Goal: Task Accomplishment & Management: Manage account settings

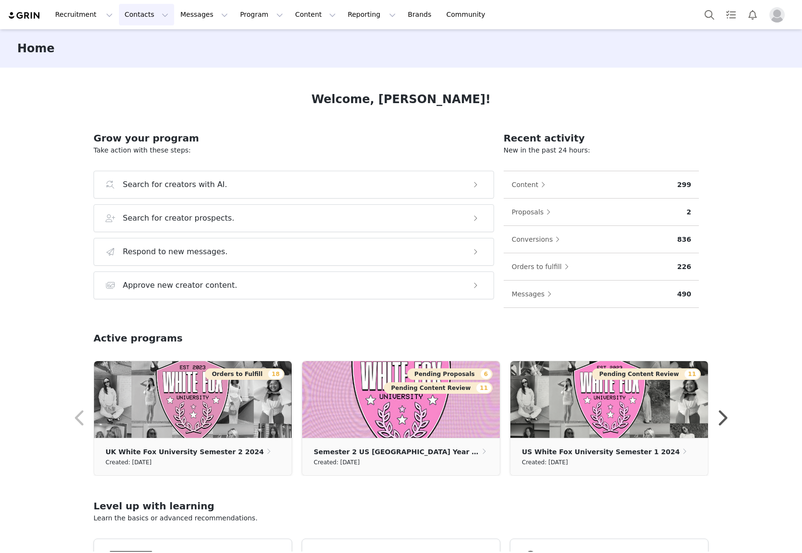
click at [143, 16] on button "Contacts Contacts" at bounding box center [146, 15] width 55 height 22
click at [137, 38] on p "Creators" at bounding box center [134, 42] width 29 height 10
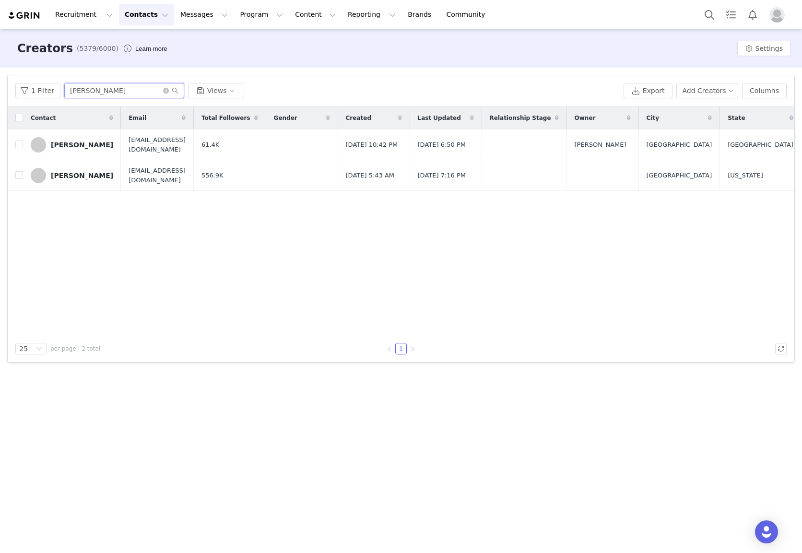
drag, startPoint x: 80, startPoint y: 92, endPoint x: 68, endPoint y: 88, distance: 12.6
click at [58, 89] on div "1 Filter cass s Views" at bounding box center [317, 90] width 604 height 15
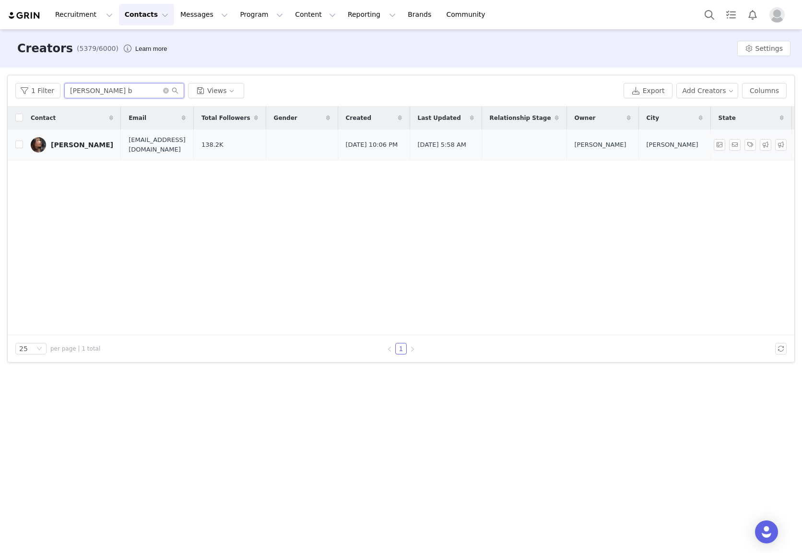
type input "[PERSON_NAME] b"
click at [80, 144] on div "[PERSON_NAME]" at bounding box center [82, 145] width 62 height 8
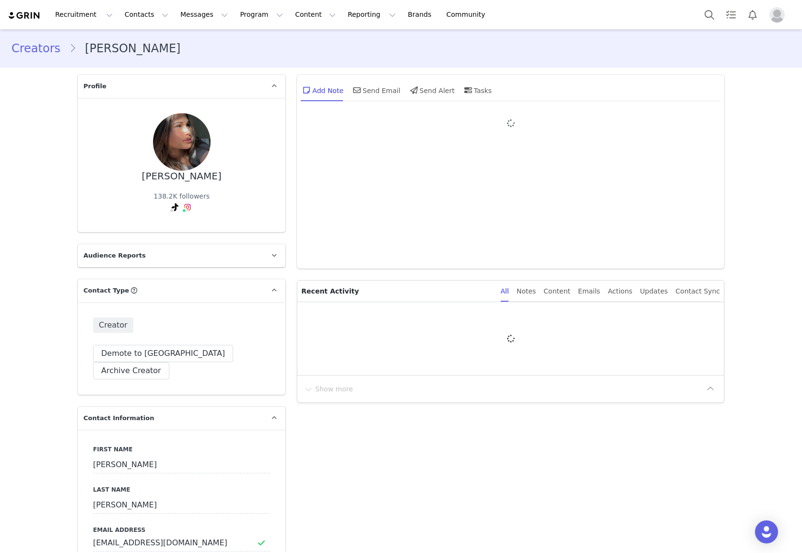
type input "+1 ([GEOGRAPHIC_DATA])"
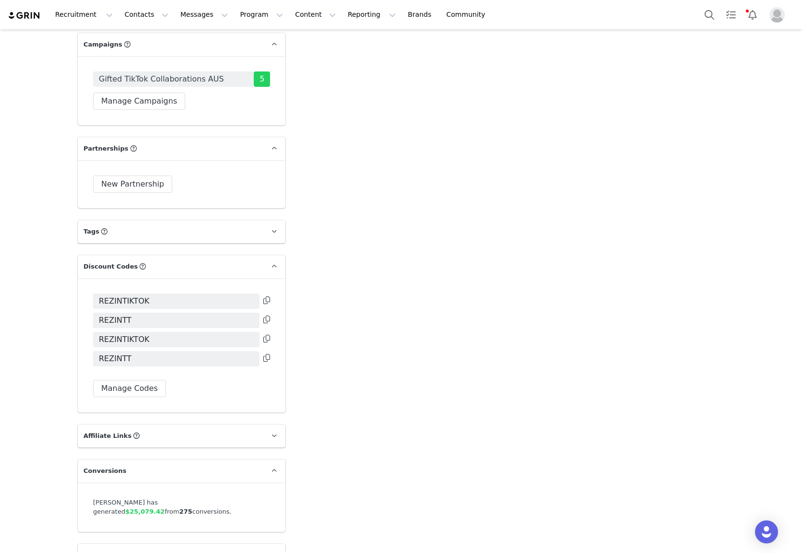
scroll to position [2022, 0]
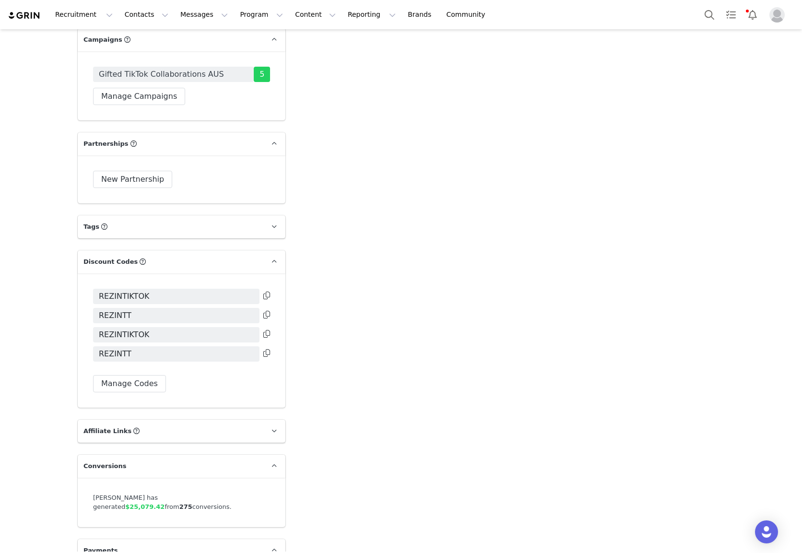
click at [267, 291] on icon at bounding box center [266, 295] width 7 height 8
click at [243, 291] on span "REZINTIKTOK" at bounding box center [176, 296] width 166 height 15
click at [140, 379] on button "Manage Codes" at bounding box center [129, 383] width 73 height 17
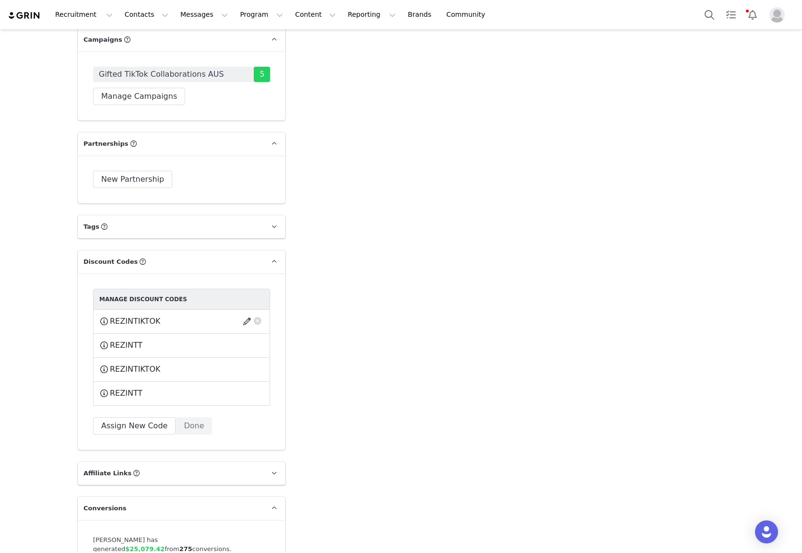
click at [172, 315] on span "This code will no longer be usable and any revenue attribution will be lost. De…" at bounding box center [181, 321] width 19 height 12
click at [105, 315] on span at bounding box center [104, 321] width 10 height 12
click at [104, 315] on span at bounding box center [104, 321] width 10 height 12
click at [103, 316] on span at bounding box center [104, 321] width 10 height 12
click at [246, 315] on button "button" at bounding box center [248, 321] width 13 height 15
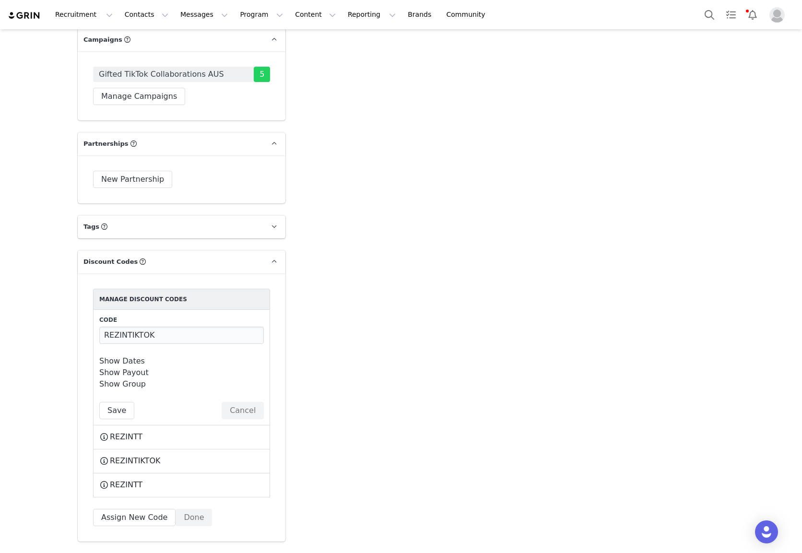
click at [136, 356] on link "Show Dates" at bounding box center [122, 360] width 46 height 9
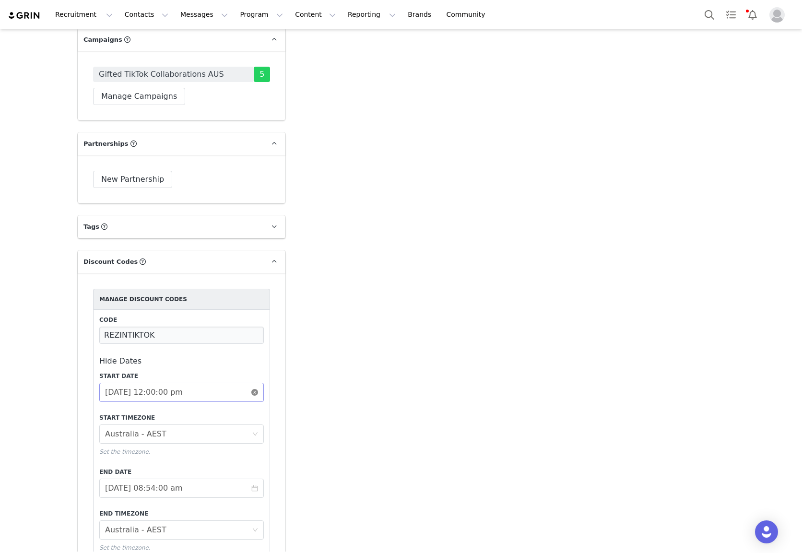
click at [254, 389] on icon "icon: close-circle" at bounding box center [254, 392] width 7 height 7
click at [254, 389] on icon "icon: calendar" at bounding box center [254, 392] width 7 height 7
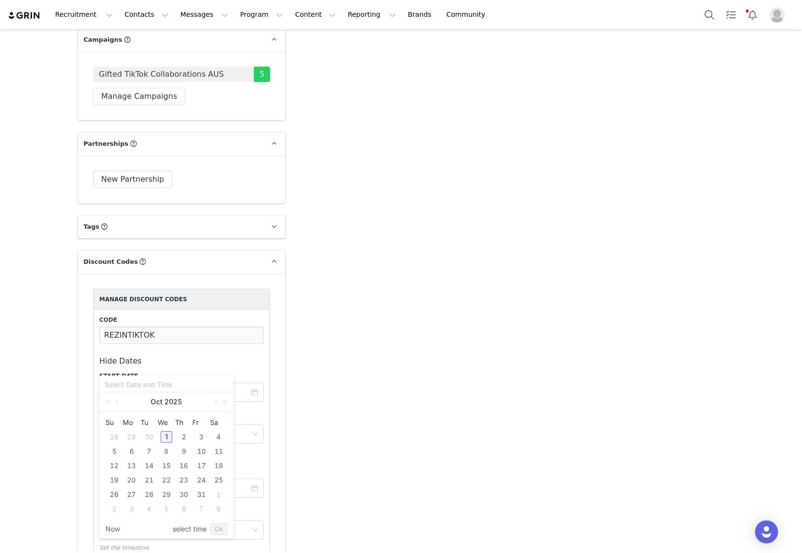
click at [169, 436] on div "1" at bounding box center [167, 437] width 12 height 12
type input "[DATE] 08:46:57 am"
click at [220, 534] on link "Ok" at bounding box center [218, 529] width 17 height 12
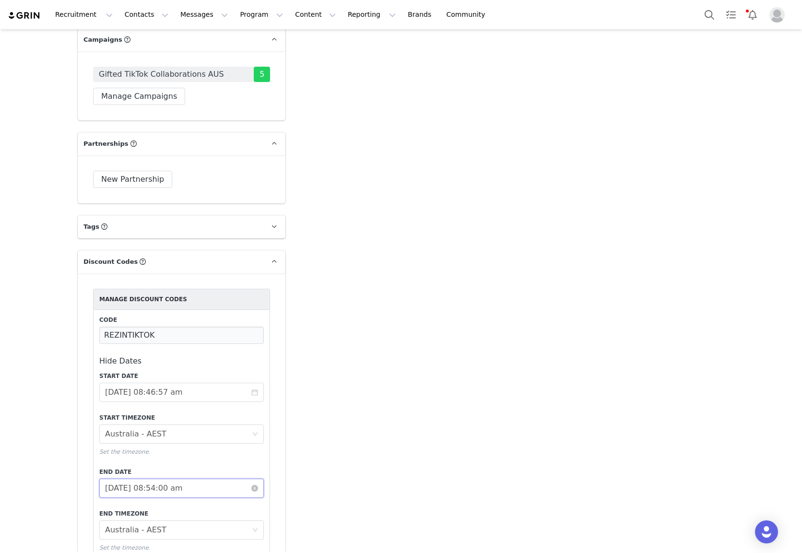
click at [193, 482] on input "[DATE] 08:54:00 am" at bounding box center [181, 487] width 164 height 19
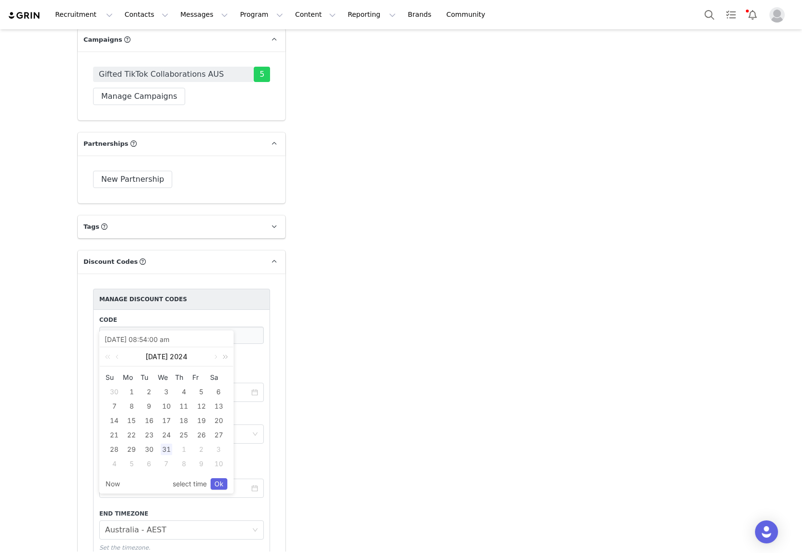
click at [228, 354] on link at bounding box center [223, 356] width 12 height 19
click at [216, 357] on link at bounding box center [214, 356] width 9 height 19
click at [213, 358] on link at bounding box center [214, 356] width 9 height 19
click at [216, 357] on link at bounding box center [214, 356] width 9 height 19
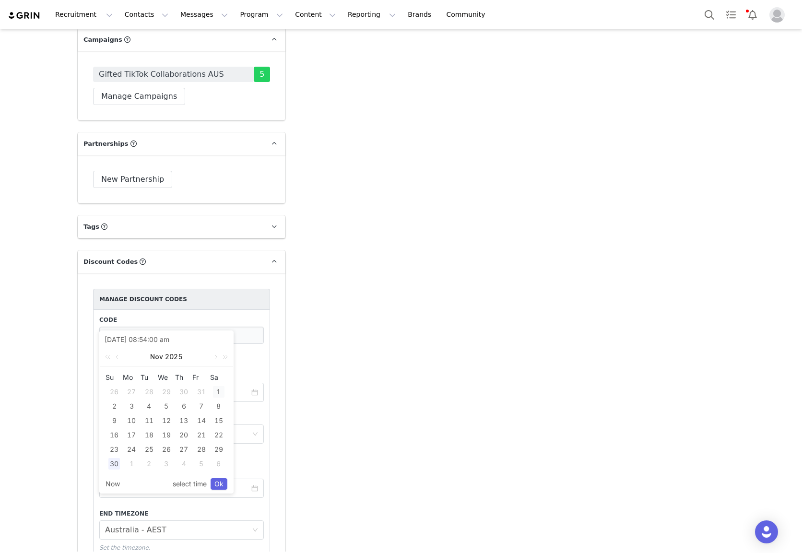
click at [219, 389] on div "1" at bounding box center [219, 392] width 12 height 12
type input "[DATE] 08:54:00 am"
click at [165, 408] on div "5" at bounding box center [167, 406] width 12 height 12
type input "[DATE] 08:54:00 am"
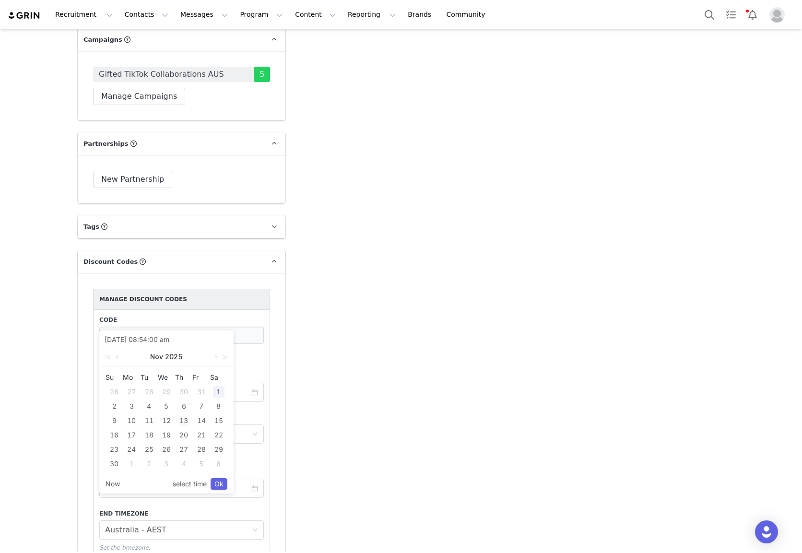
type input "[DATE] 08:54:00 am"
click at [219, 483] on link "Ok" at bounding box center [218, 484] width 17 height 12
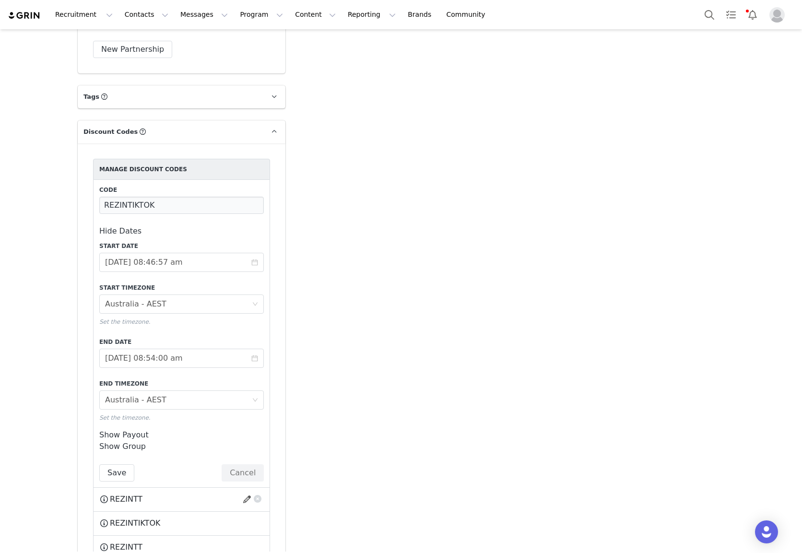
scroll to position [2166, 0]
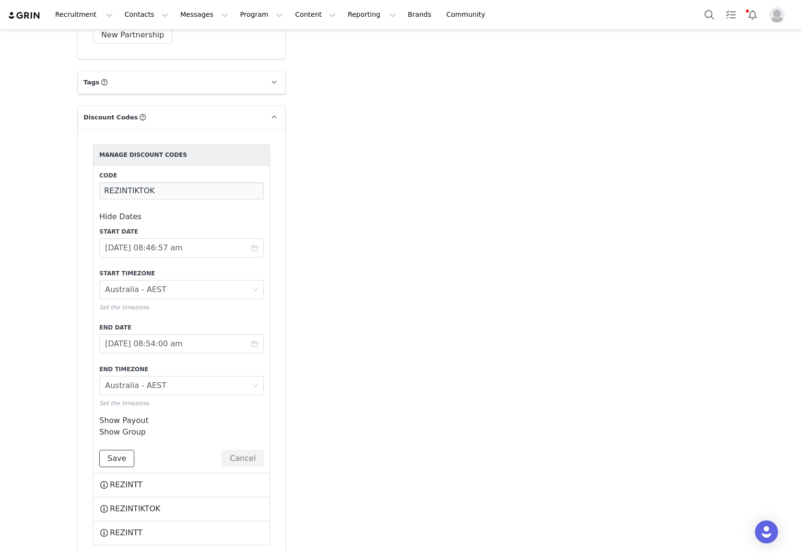
click at [117, 452] on button "Save" at bounding box center [116, 458] width 35 height 17
click at [180, 185] on input "REZINTIKTOK" at bounding box center [181, 190] width 164 height 17
type input "REZINTT"
click at [110, 456] on button "Save" at bounding box center [116, 458] width 35 height 17
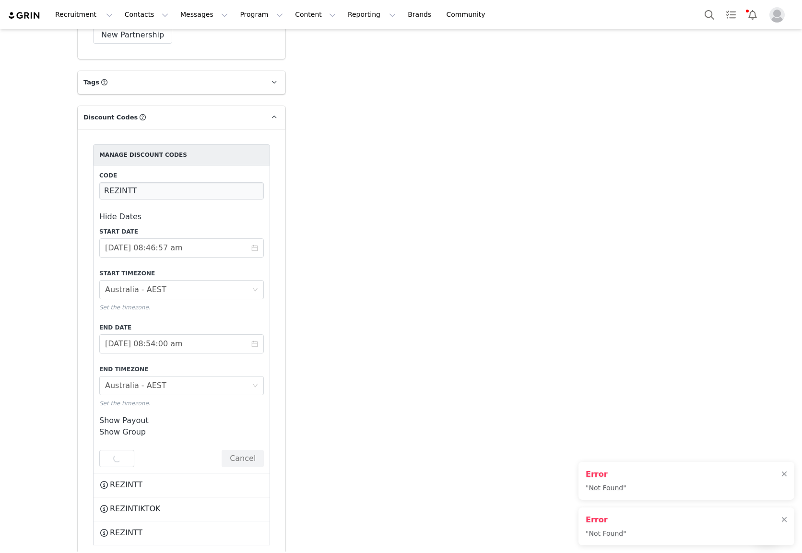
click at [112, 455] on div "Save Cancel" at bounding box center [181, 458] width 164 height 17
click at [253, 451] on button "Cancel" at bounding box center [242, 458] width 42 height 17
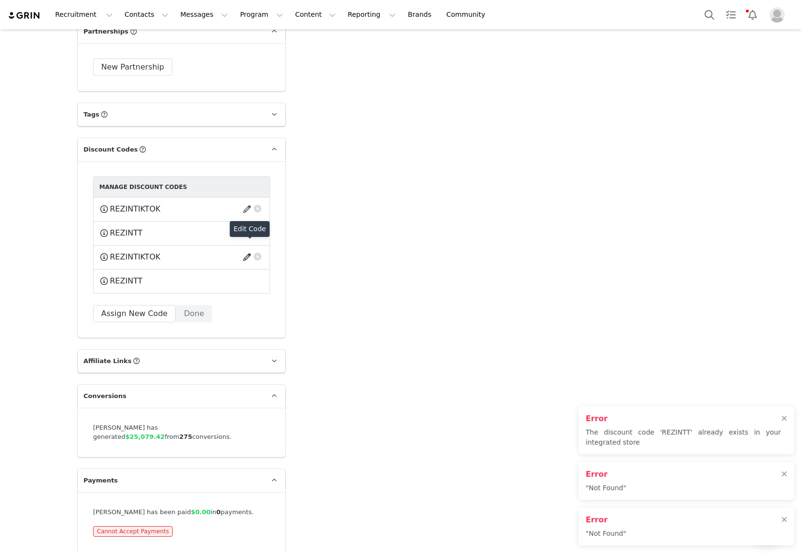
click at [248, 249] on button "button" at bounding box center [248, 256] width 13 height 15
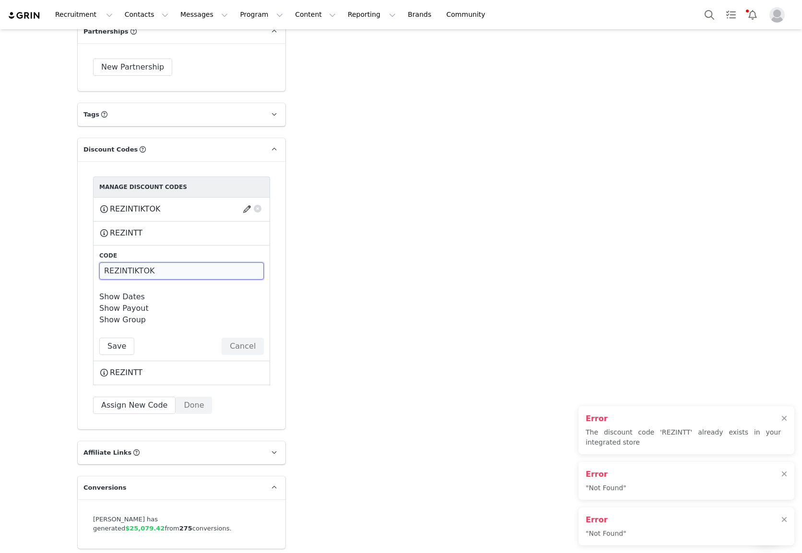
click at [190, 262] on input "REZINTIKTOK" at bounding box center [181, 270] width 164 height 17
type input "REZINTT"
click at [109, 344] on button "Save" at bounding box center [116, 345] width 35 height 17
drag, startPoint x: 135, startPoint y: 400, endPoint x: 552, endPoint y: 317, distance: 425.2
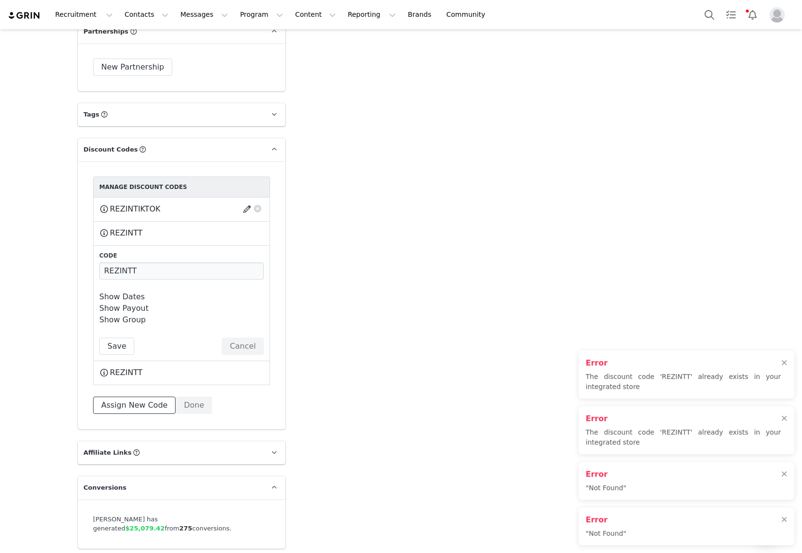
click at [147, 398] on button "Assign New Code" at bounding box center [134, 404] width 82 height 17
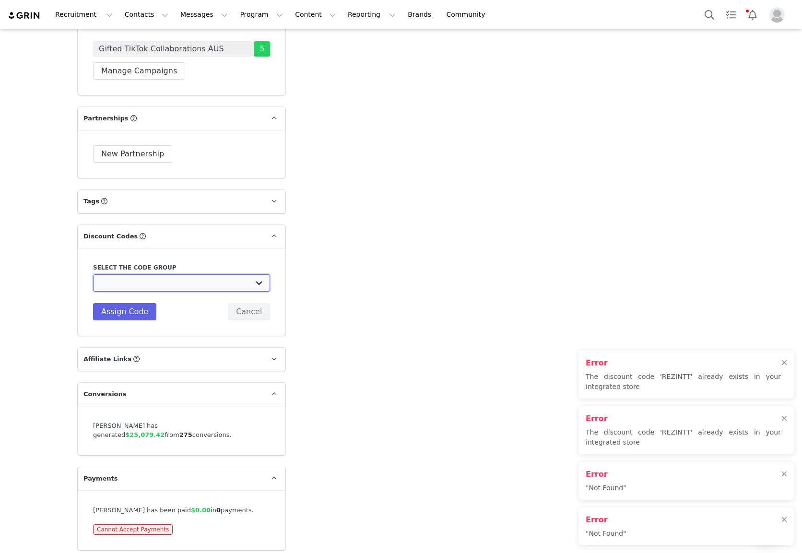
click at [165, 278] on select "White Fox Boutique AUS: Influencer Code White Fox Boutique AUS: Affiliates code…" at bounding box center [181, 282] width 177 height 17
select select "1987"
click at [93, 274] on select "White Fox Boutique AUS: Influencer Code White Fox Boutique AUS: Affiliates code…" at bounding box center [181, 282] width 177 height 17
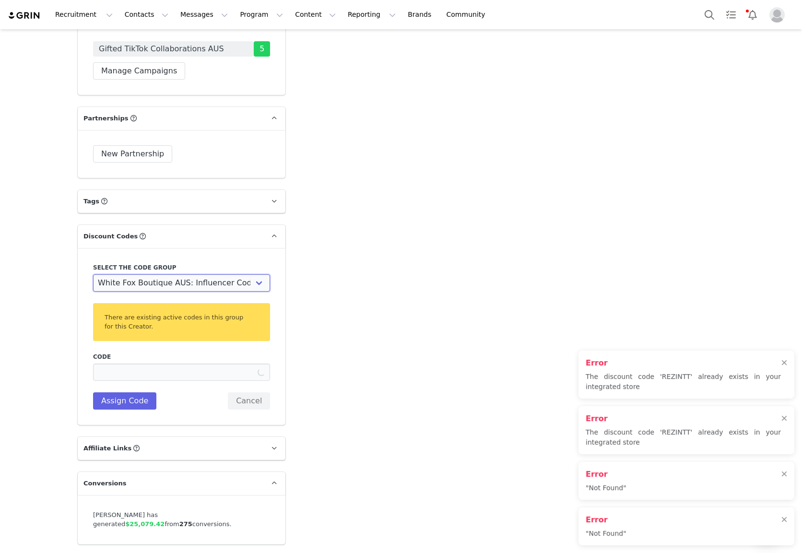
type input "REZINBARBERR15OFF"
click at [251, 400] on button "Cancel" at bounding box center [249, 400] width 42 height 17
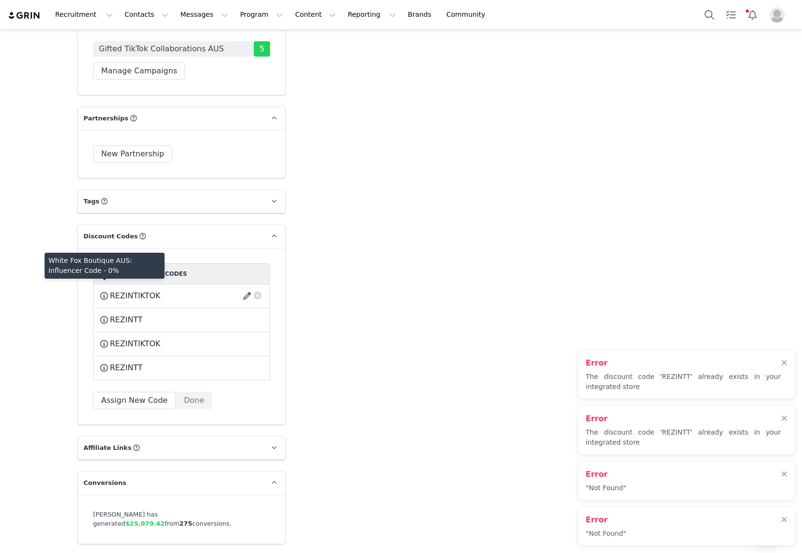
click at [104, 290] on span at bounding box center [104, 296] width 10 height 12
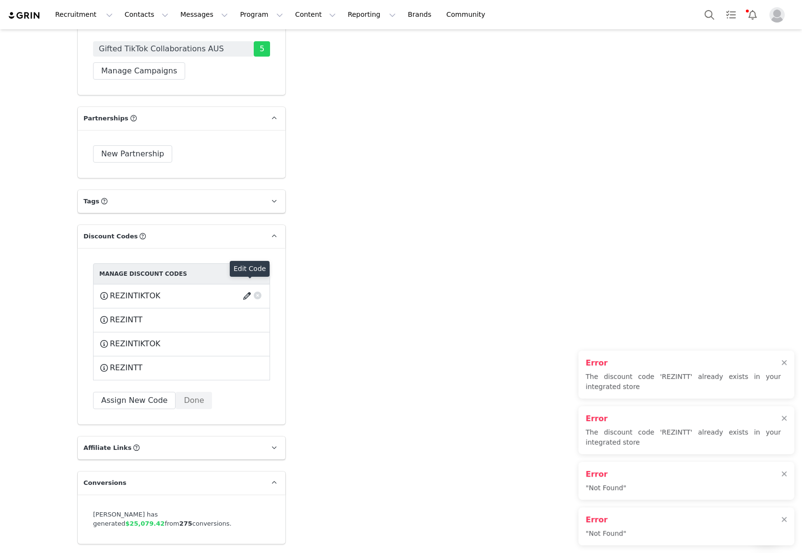
click at [245, 290] on button "button" at bounding box center [248, 295] width 13 height 15
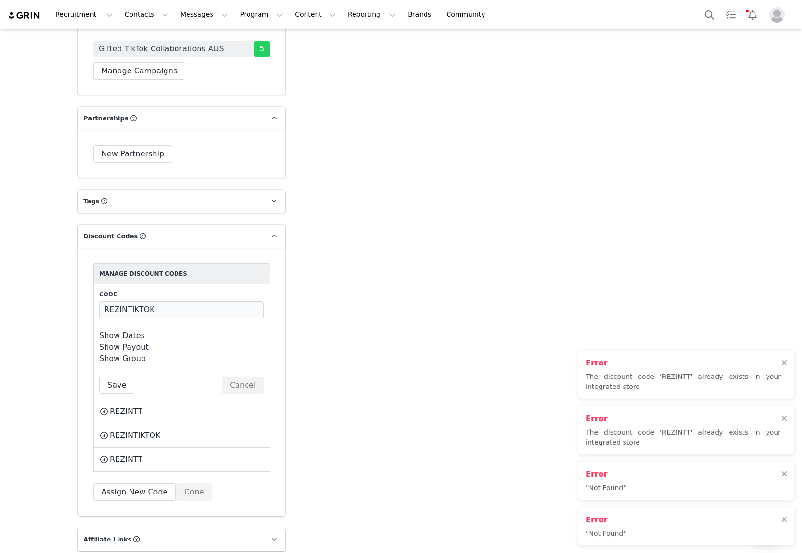
click at [134, 331] on link "Show Dates" at bounding box center [122, 335] width 46 height 9
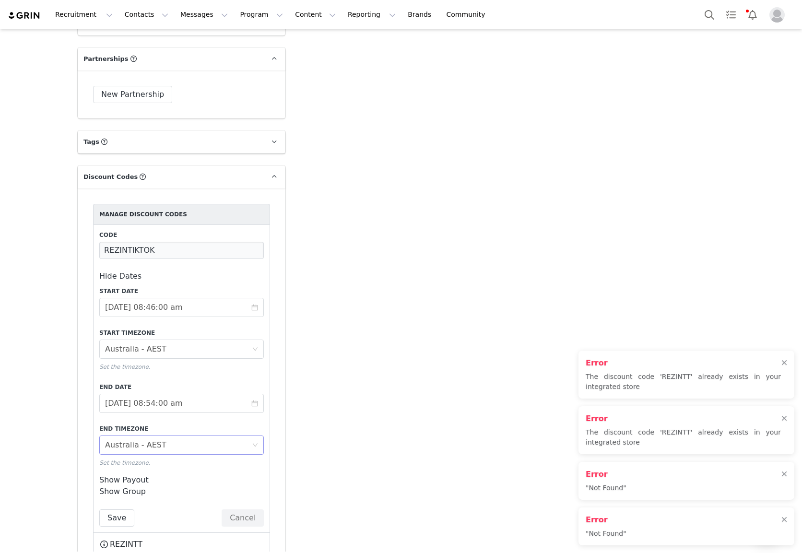
scroll to position [2109, 0]
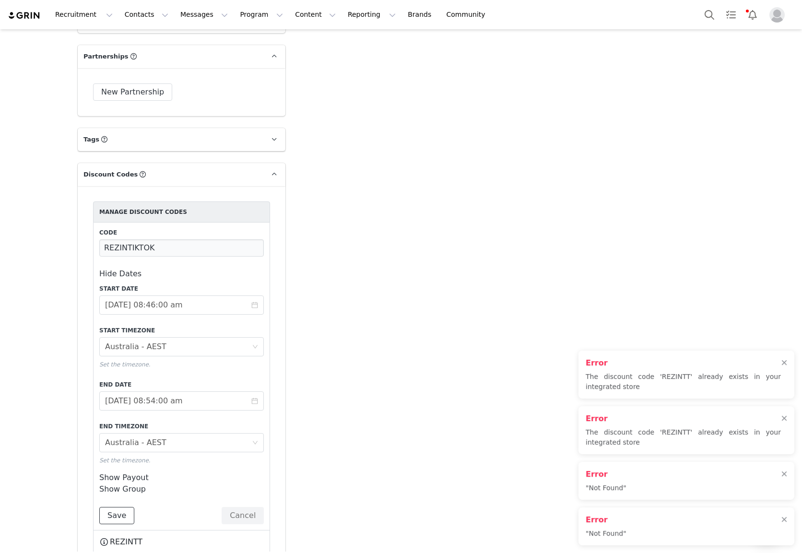
click at [119, 513] on button "Save" at bounding box center [116, 515] width 35 height 17
click at [788, 521] on div "Error "Not Found"" at bounding box center [686, 526] width 216 height 38
click at [783, 518] on div at bounding box center [784, 520] width 6 height 8
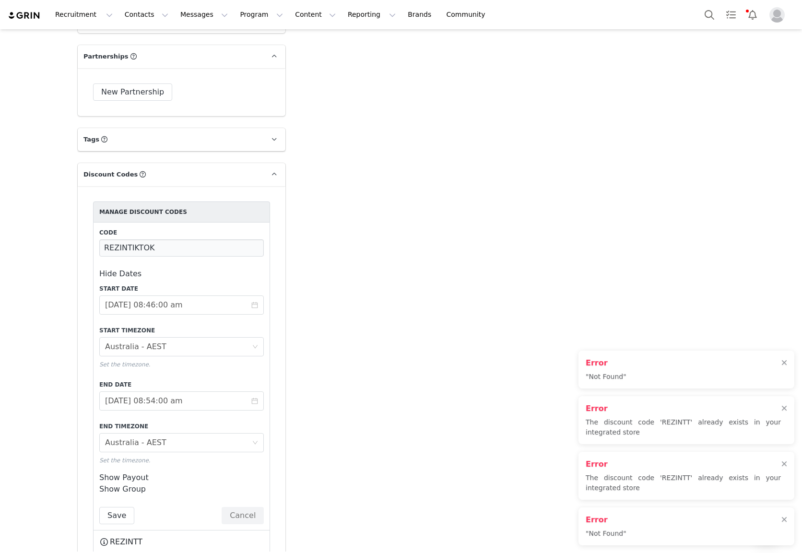
click at [783, 518] on div "Error "Not Found"" at bounding box center [686, 526] width 216 height 38
click at [783, 519] on div at bounding box center [784, 520] width 6 height 8
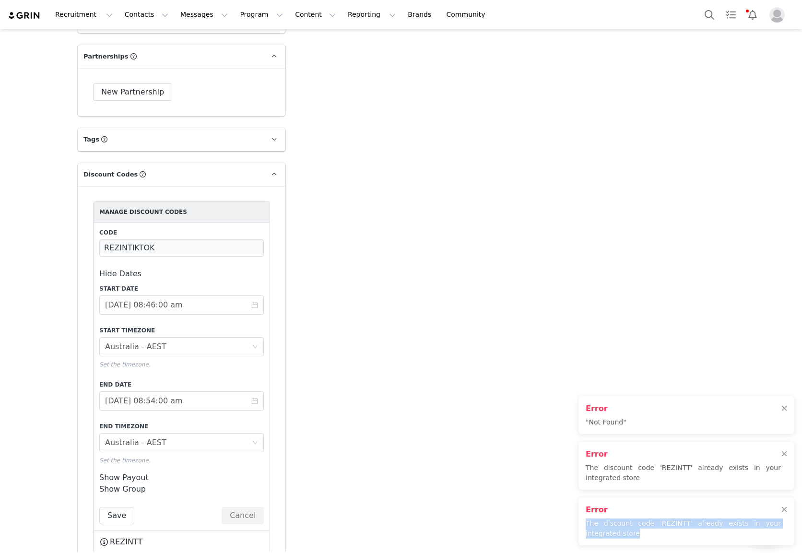
click at [783, 519] on div "Error The discount code 'REZINTT' already exists in your integrated store" at bounding box center [686, 521] width 216 height 48
drag, startPoint x: 783, startPoint y: 519, endPoint x: 782, endPoint y: 514, distance: 4.8
click at [783, 519] on div "Error The discount code 'REZINTT' already exists in your integrated store" at bounding box center [686, 521] width 216 height 48
click at [783, 513] on div "Error The discount code 'REZINTT' already exists in your integrated store" at bounding box center [686, 521] width 216 height 48
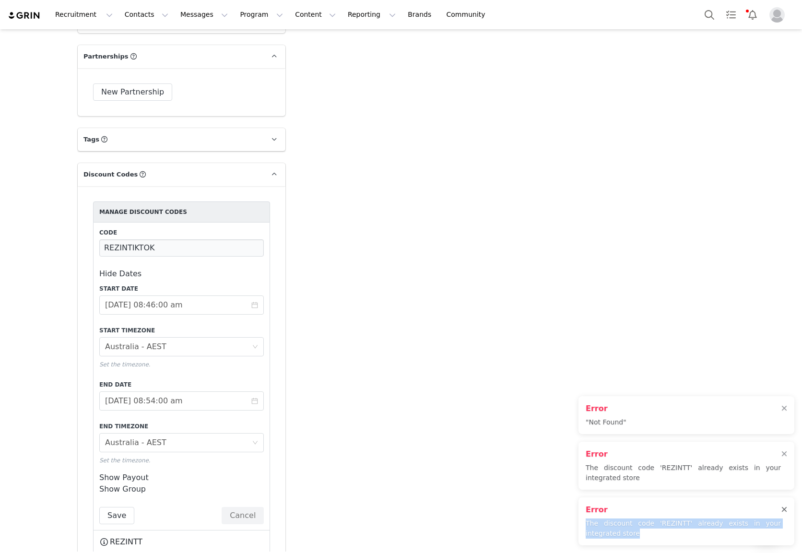
click at [782, 508] on div at bounding box center [784, 510] width 6 height 8
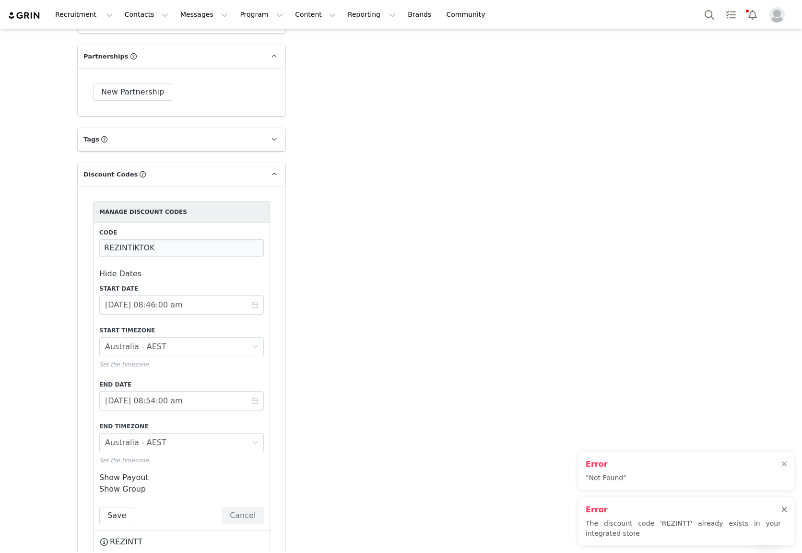
click at [782, 508] on div at bounding box center [784, 510] width 6 height 8
click at [788, 523] on div "Error "Not Found"" at bounding box center [686, 526] width 216 height 38
click at [784, 519] on div at bounding box center [784, 520] width 6 height 8
click at [237, 512] on button "Cancel" at bounding box center [242, 515] width 42 height 17
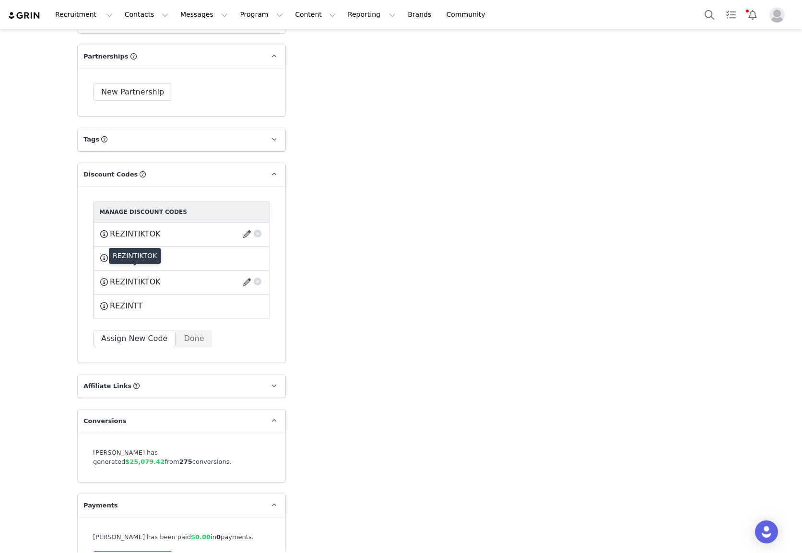
click at [149, 276] on span "REZINTIKTOK" at bounding box center [135, 282] width 50 height 12
click at [244, 275] on button "button" at bounding box center [248, 281] width 13 height 15
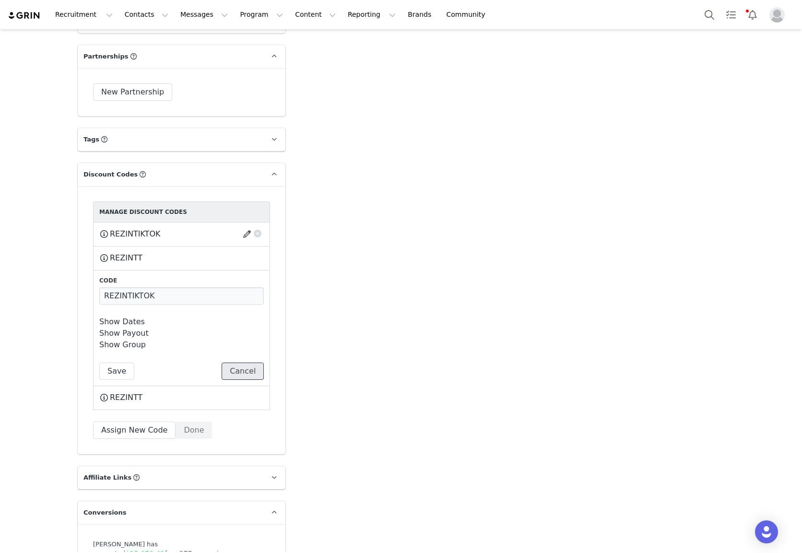
click at [249, 367] on button "Cancel" at bounding box center [242, 370] width 42 height 17
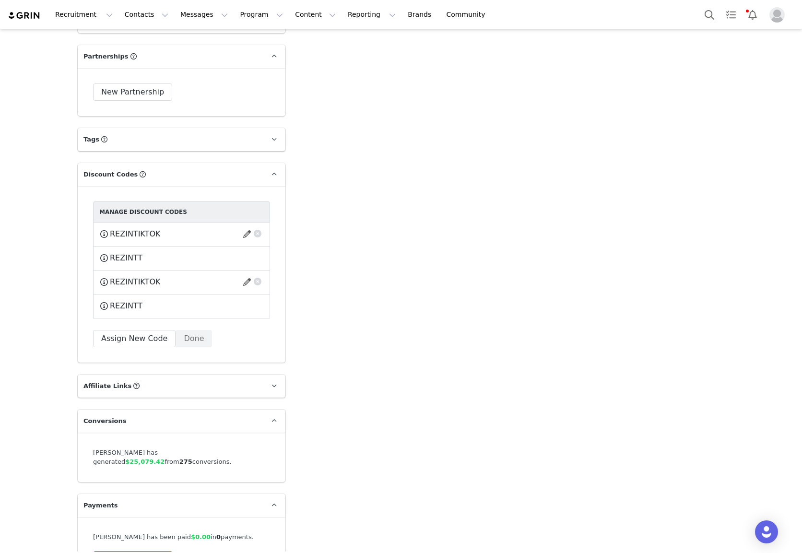
click at [103, 277] on span at bounding box center [104, 282] width 10 height 12
click at [249, 274] on button "button" at bounding box center [248, 281] width 13 height 15
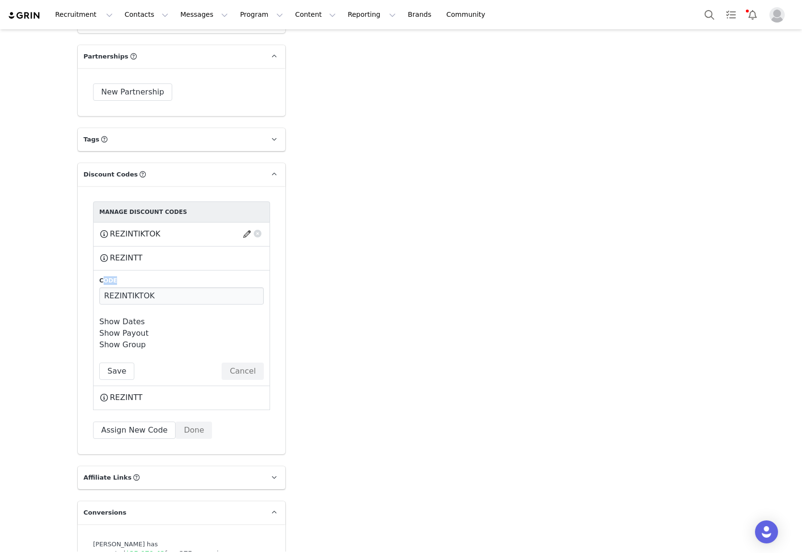
click at [250, 276] on label "Code" at bounding box center [181, 280] width 164 height 9
click at [252, 362] on button "Cancel" at bounding box center [242, 370] width 42 height 17
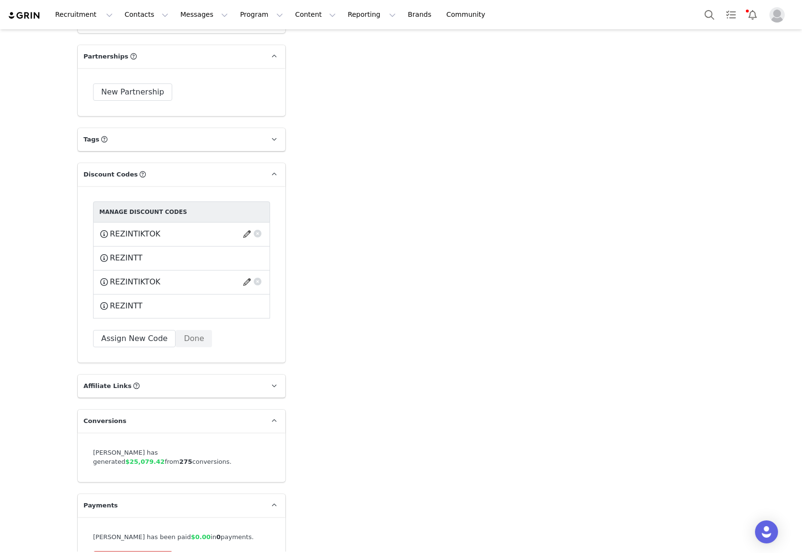
click at [258, 228] on button "button" at bounding box center [258, 232] width 10 height 10
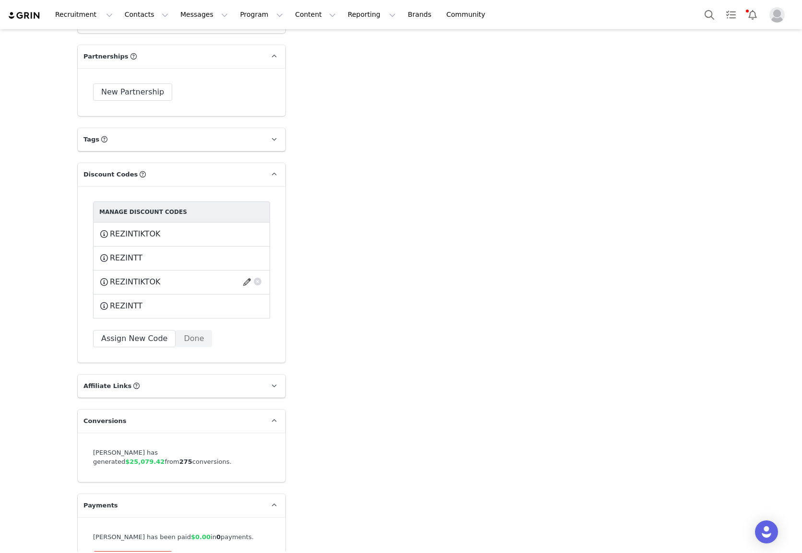
drag, startPoint x: 445, startPoint y: 289, endPoint x: 397, endPoint y: 292, distance: 48.5
click at [249, 253] on button "button" at bounding box center [248, 257] width 13 height 15
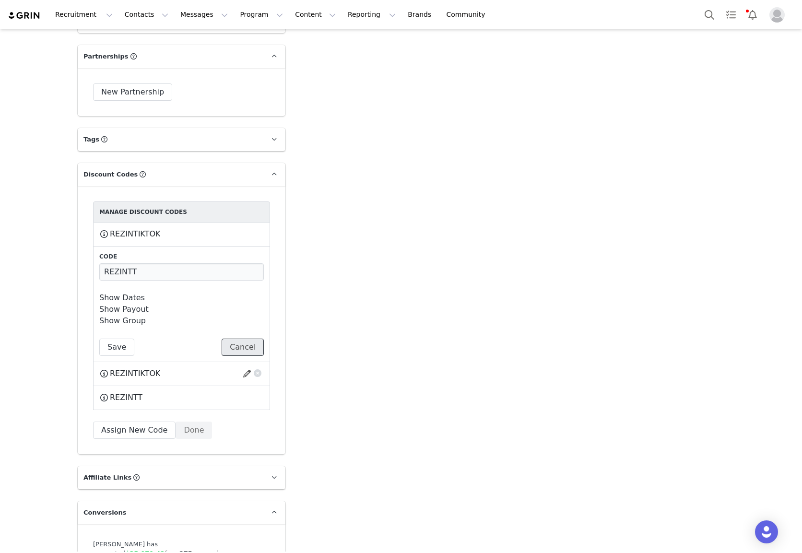
click at [251, 340] on button "Cancel" at bounding box center [242, 346] width 42 height 17
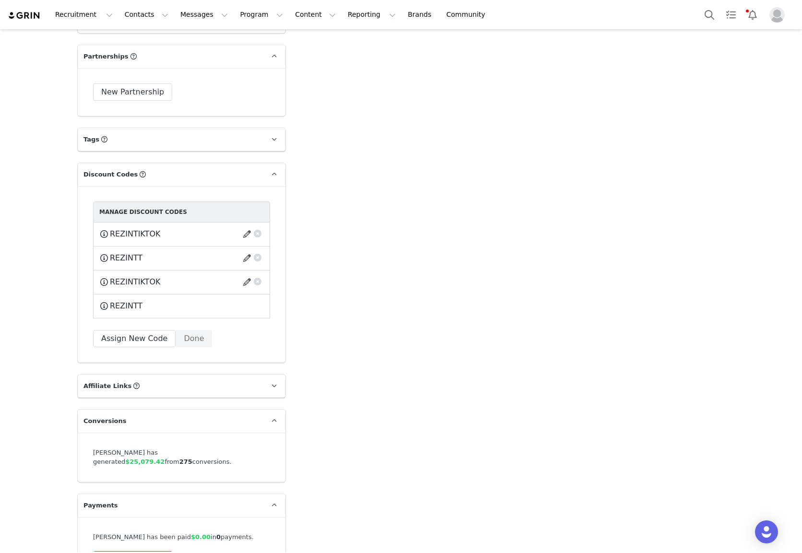
click at [226, 228] on div "REZINTIKTOK" at bounding box center [181, 234] width 164 height 12
click at [106, 228] on span at bounding box center [104, 234] width 10 height 12
drag, startPoint x: 153, startPoint y: 249, endPoint x: 110, endPoint y: 251, distance: 42.7
click at [110, 252] on div "REZINTT This code will no longer be usable and any revenue attribution will be …" at bounding box center [181, 258] width 164 height 12
copy div "REZINTT This code will no longer be usable and any revenue attribution will be …"
